Goal: Information Seeking & Learning: Check status

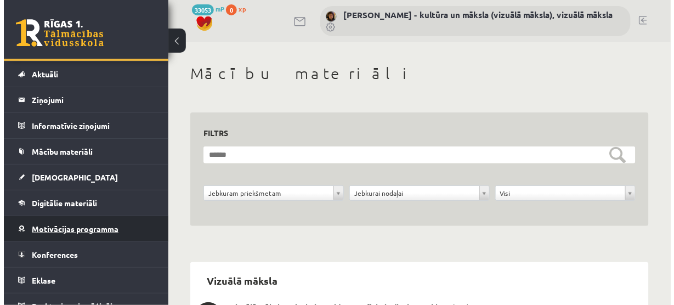
scroll to position [35, 0]
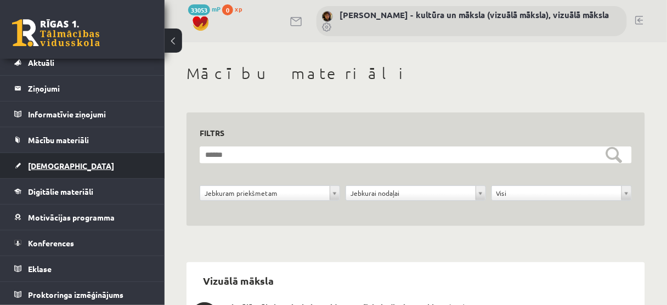
click at [37, 167] on span "[DEMOGRAPHIC_DATA]" at bounding box center [71, 166] width 86 height 10
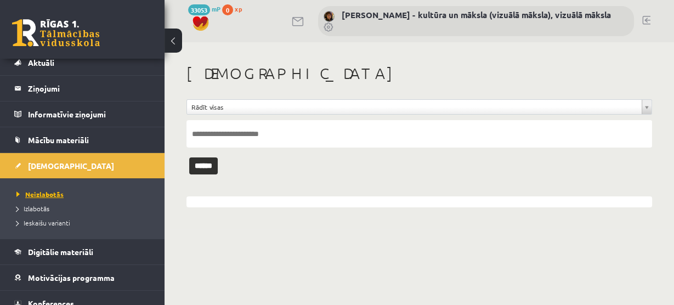
click at [49, 193] on span "Neizlabotās" at bounding box center [39, 194] width 47 height 9
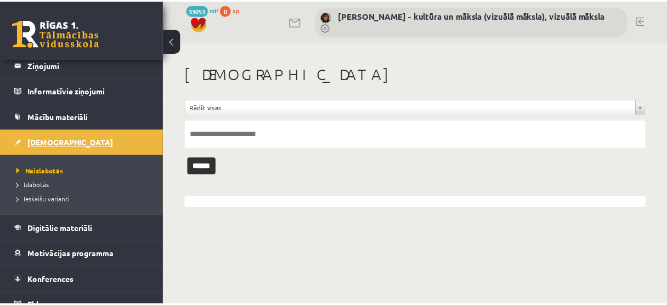
scroll to position [78, 0]
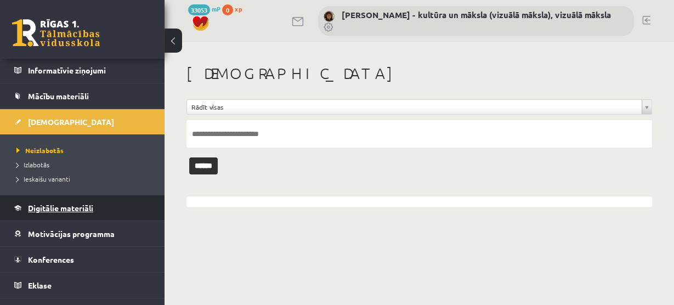
click at [91, 206] on span "Digitālie materiāli" at bounding box center [60, 208] width 65 height 10
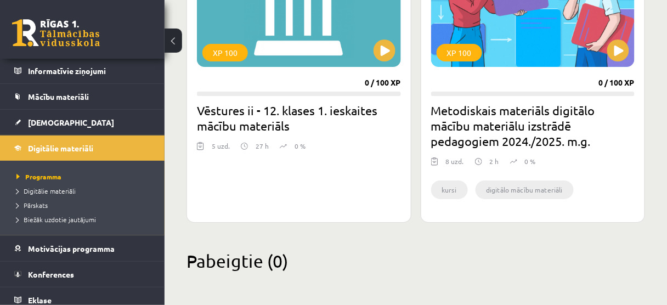
scroll to position [65, 0]
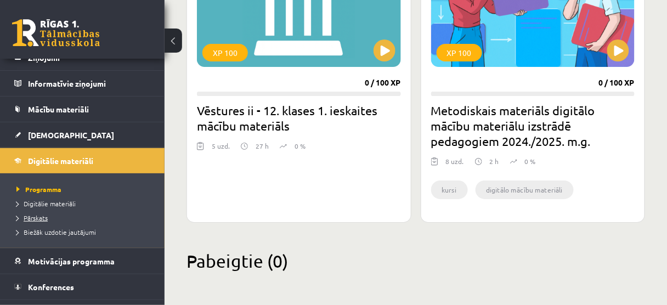
click at [39, 215] on span "Pārskats" at bounding box center [31, 217] width 31 height 9
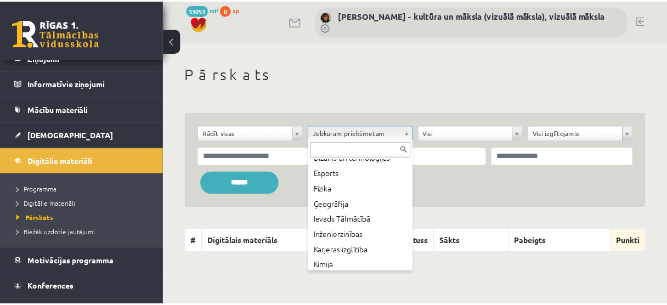
scroll to position [263, 0]
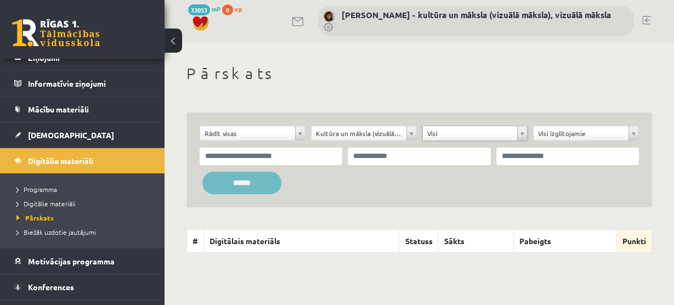
click at [239, 184] on input "******" at bounding box center [241, 183] width 79 height 22
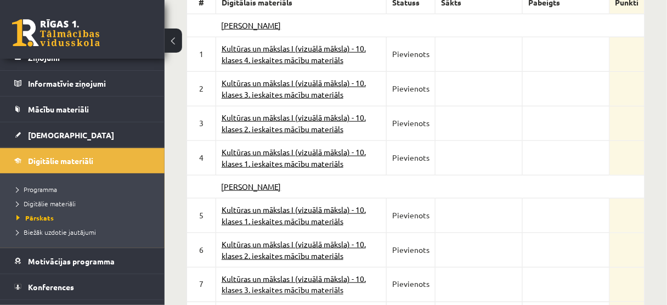
scroll to position [219, 0]
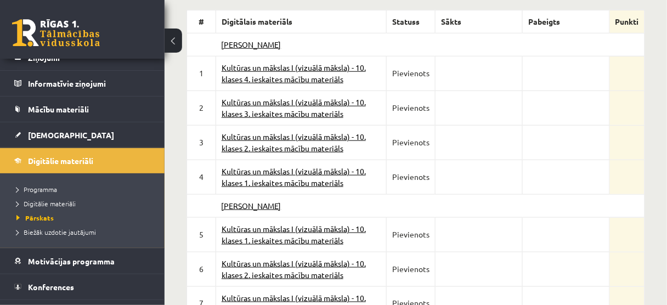
click at [280, 169] on link "Kultūras un mākslas I (vizuālā māksla) - 10. klases 1. ieskaites mācību materiā…" at bounding box center [294, 176] width 144 height 21
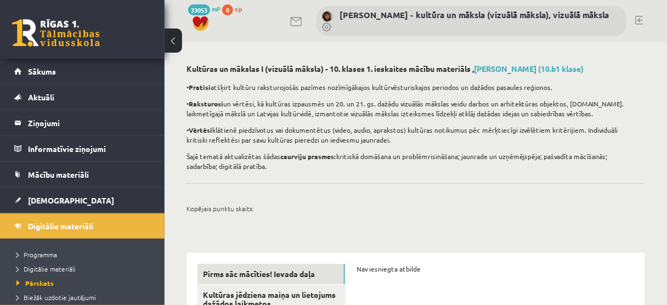
click at [178, 189] on div "Kultūras un mākslas I (vizuālā māksla) - 10. klases 1. ieskaites mācību materiā…" at bounding box center [416, 226] width 502 height 368
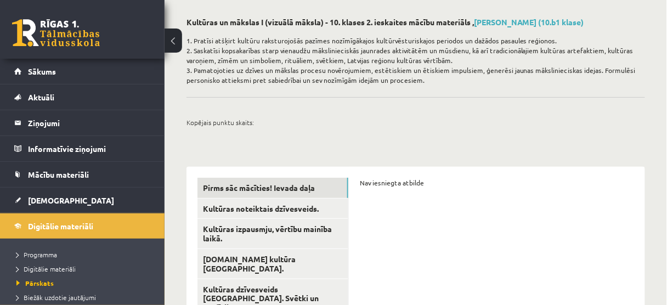
scroll to position [116, 0]
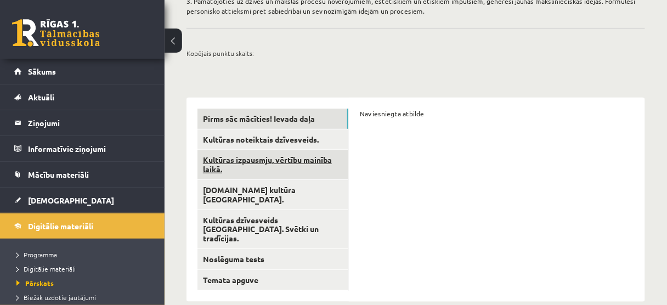
click at [274, 162] on link "Kultūras izpausmju, vērtību mainība laikā." at bounding box center [272, 165] width 151 height 30
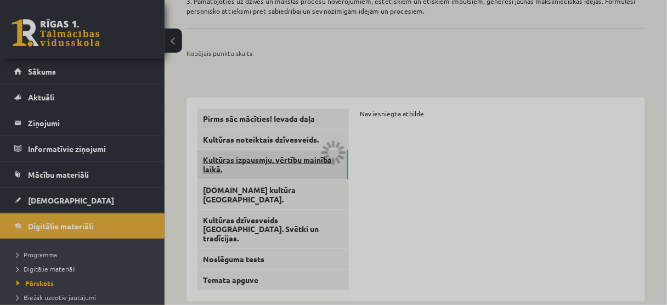
click at [274, 162] on link "Kultūras izpausmju, vērtību mainība laikā." at bounding box center [272, 165] width 151 height 30
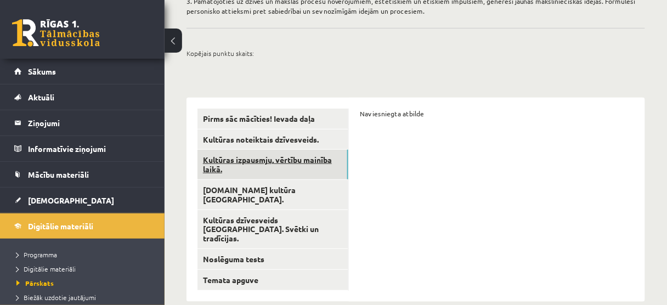
click at [236, 162] on link "Kultūras izpausmju, vērtību mainība laikā." at bounding box center [272, 165] width 151 height 30
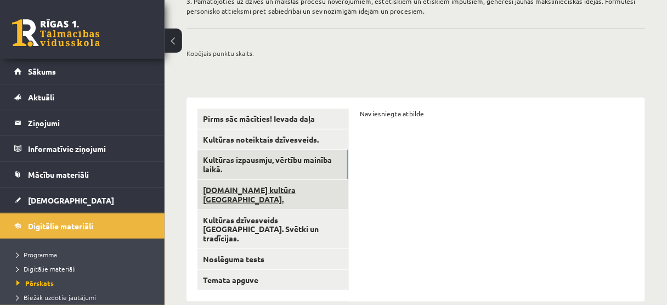
click at [239, 192] on link "21.gs kultūra Latvijā." at bounding box center [272, 195] width 151 height 30
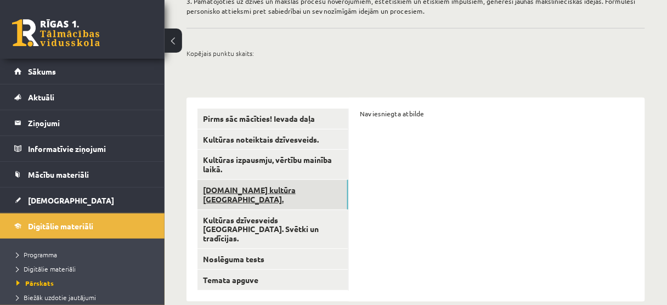
click at [239, 192] on link "21.gs kultūra Latvijā." at bounding box center [272, 195] width 151 height 30
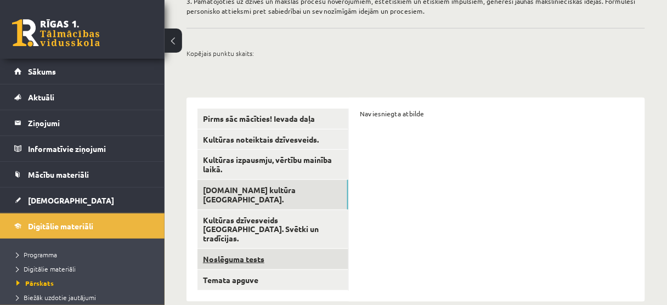
click at [237, 249] on link "Noslēguma tests" at bounding box center [272, 259] width 151 height 20
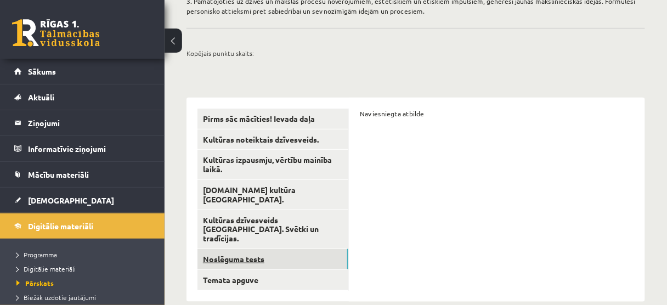
click at [237, 249] on link "Noslēguma tests" at bounding box center [272, 259] width 151 height 20
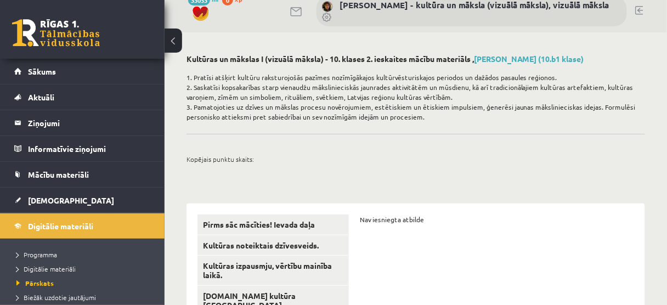
scroll to position [0, 0]
